Goal: Find contact information: Find contact information

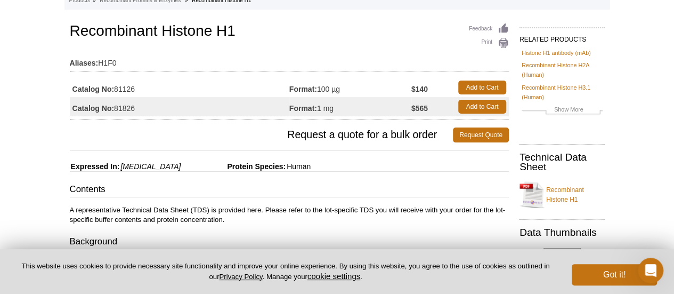
scroll to position [64, 0]
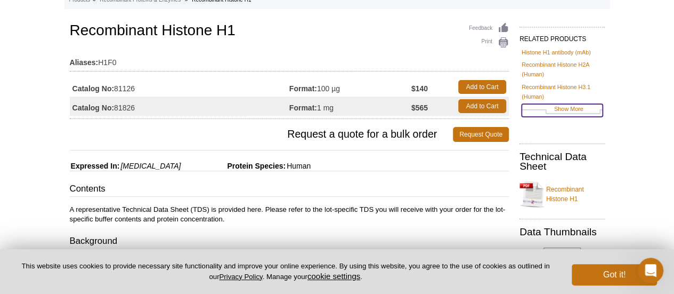
click at [567, 106] on link "Show More" at bounding box center [562, 110] width 81 height 12
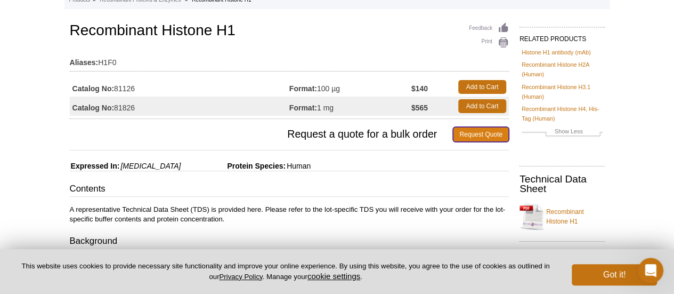
click at [474, 135] on link "Request Quote" at bounding box center [481, 134] width 56 height 15
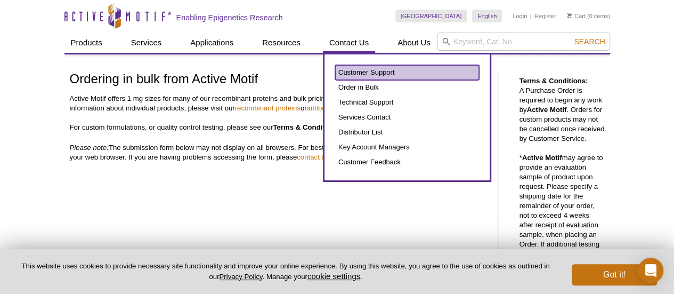
click at [393, 72] on link "Customer Support" at bounding box center [407, 72] width 144 height 15
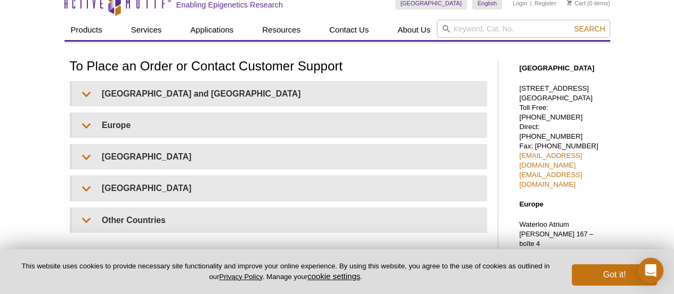
scroll to position [28, 0]
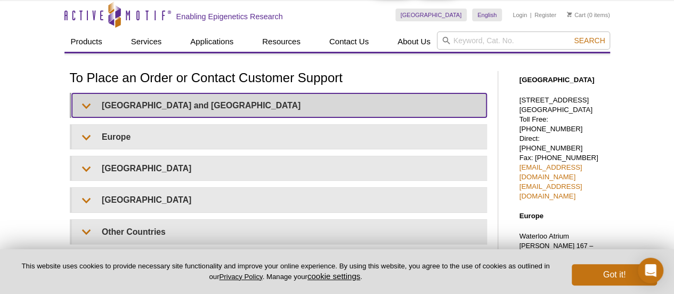
click at [314, 107] on summary "United States and Canada" at bounding box center [279, 105] width 415 height 24
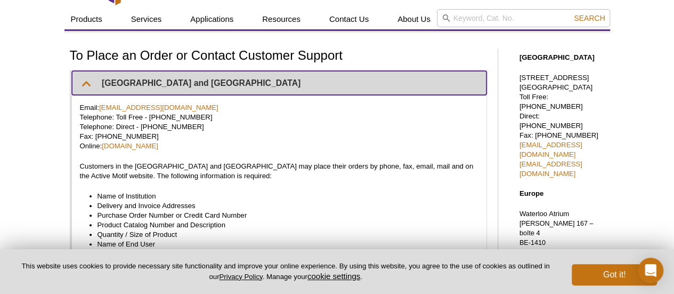
scroll to position [53, 0]
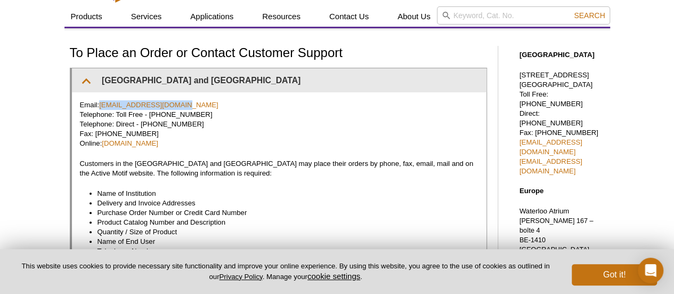
drag, startPoint x: 187, startPoint y: 101, endPoint x: 100, endPoint y: 105, distance: 86.4
click at [100, 105] on p "Email: orders@activemotif.com Telephone: Toll Free - 877 222 9543 Telephone: Di…" at bounding box center [279, 124] width 399 height 48
copy link "orders@activemotif.com"
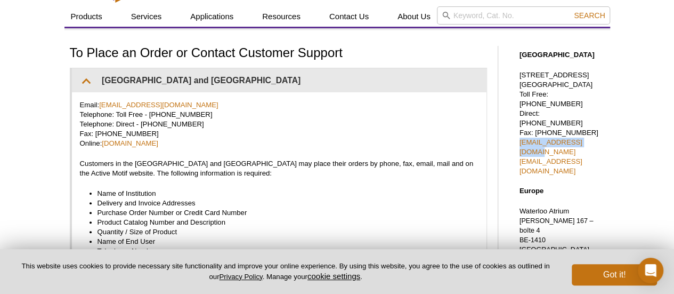
drag, startPoint x: 512, startPoint y: 130, endPoint x: 603, endPoint y: 130, distance: 91.7
copy link "sales@activemotif.com"
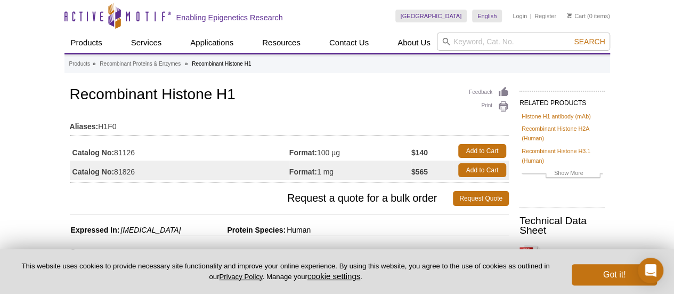
drag, startPoint x: 54, startPoint y: 172, endPoint x: 23, endPoint y: 180, distance: 32.3
drag, startPoint x: 434, startPoint y: 170, endPoint x: 71, endPoint y: 176, distance: 362.5
click at [71, 176] on tr "Catalog No: 81826 Format: 1 mg $565 Add to Cart" at bounding box center [289, 169] width 439 height 19
copy tr "Catalog No: 81826 Format: 1 mg $565"
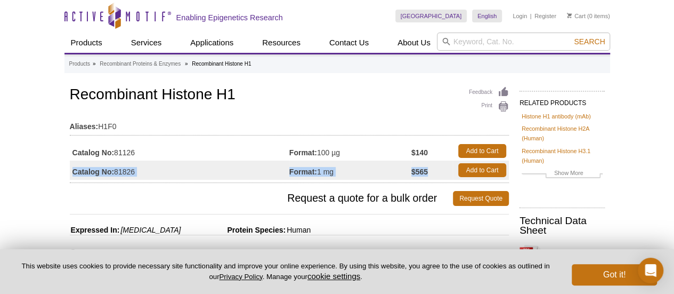
click at [398, 167] on td "Format: 1 mg" at bounding box center [350, 169] width 122 height 19
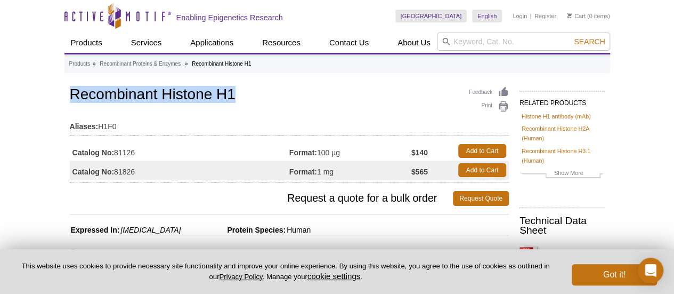
drag, startPoint x: 251, startPoint y: 94, endPoint x: 43, endPoint y: 85, distance: 208.1
copy h1 "Recombinant Histone H1"
